Goal: Find specific page/section: Find specific page/section

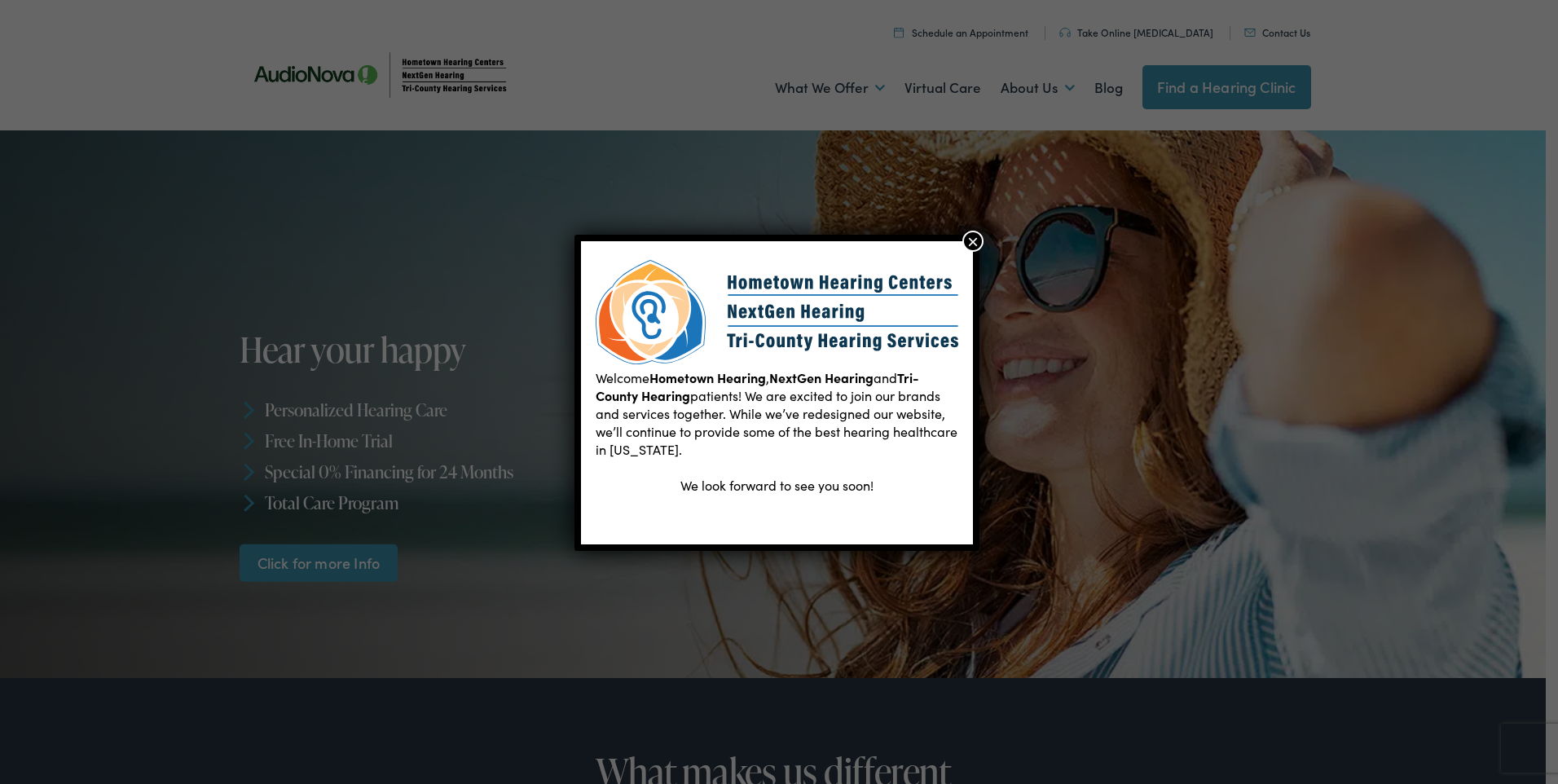
click at [977, 239] on button "×" at bounding box center [973, 241] width 21 height 21
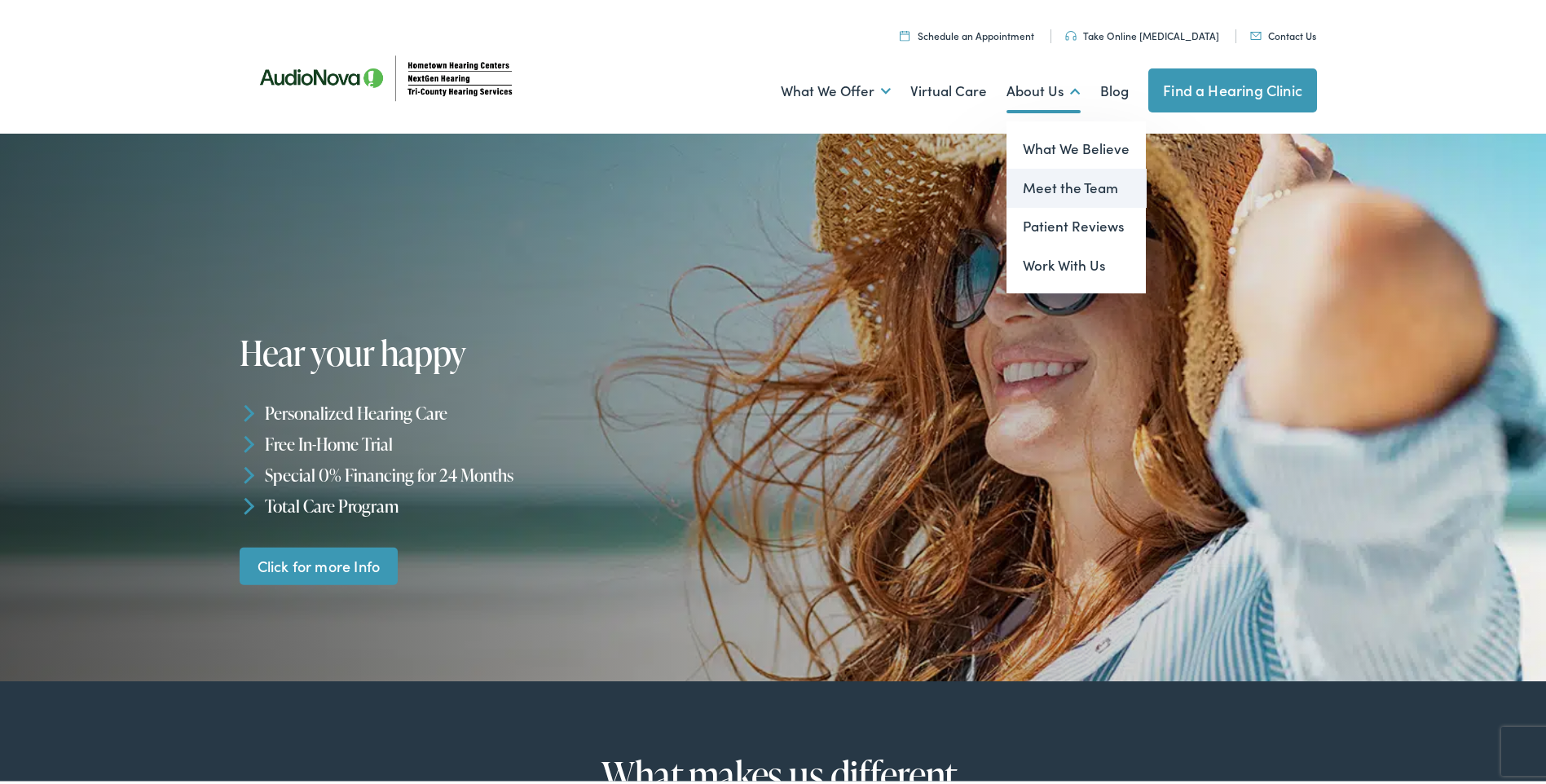
click at [1054, 187] on link "Meet the Team" at bounding box center [1076, 184] width 140 height 39
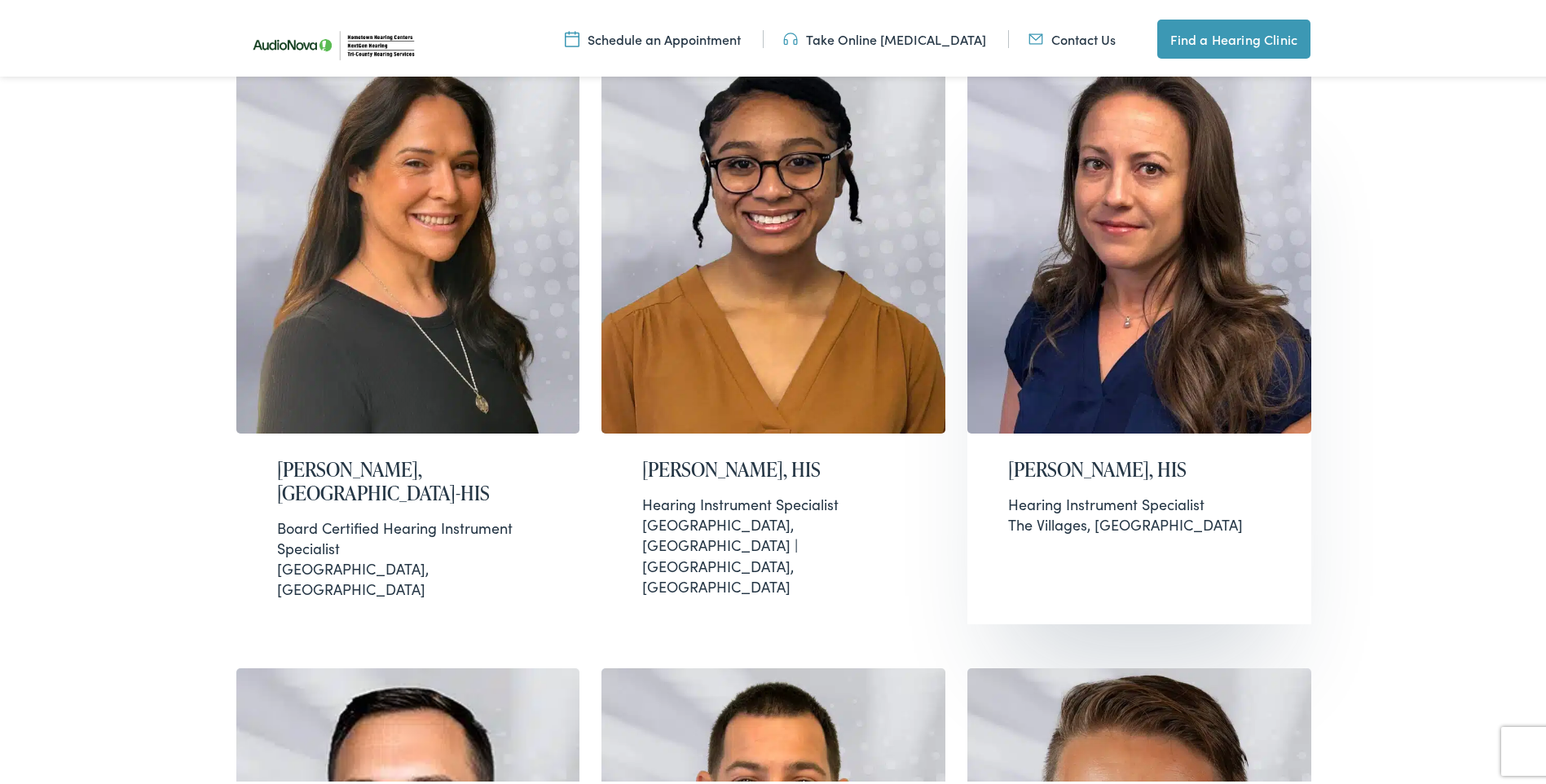
scroll to position [570, 0]
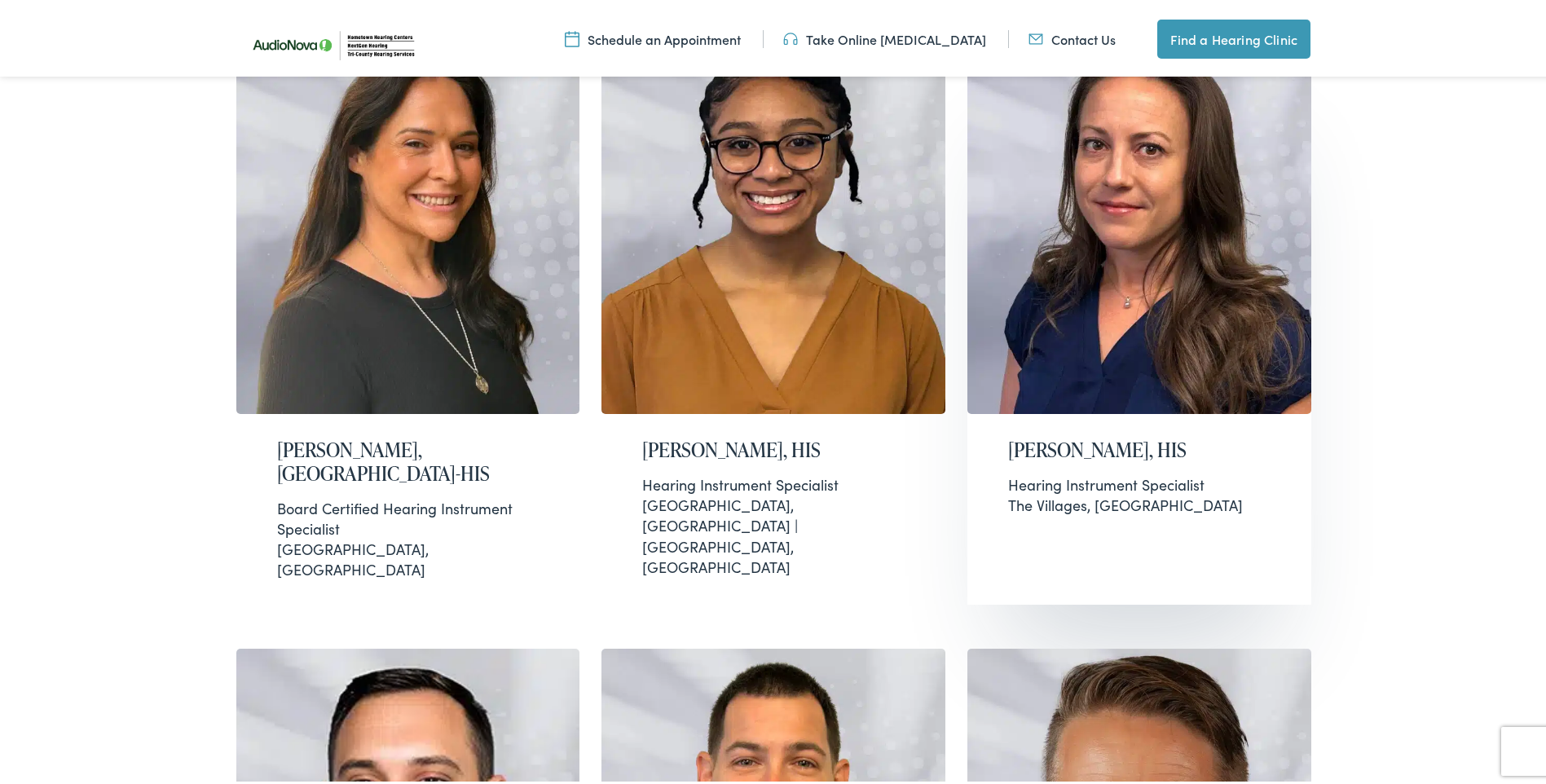
click at [1116, 435] on h2 "Emily Bean, HIS" at bounding box center [1139, 446] width 262 height 24
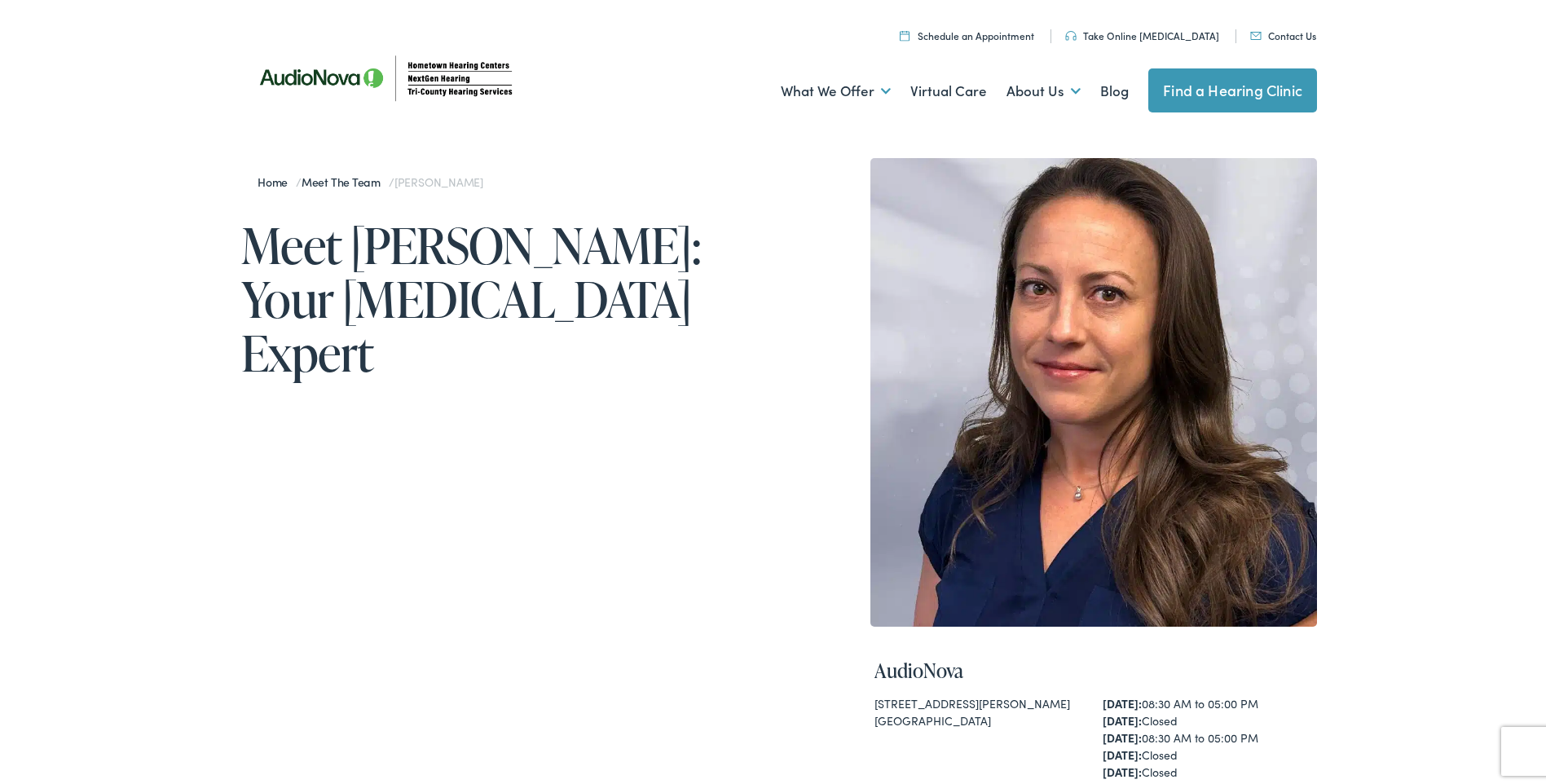
click at [463, 80] on img at bounding box center [388, 74] width 293 height 103
